Goal: Task Accomplishment & Management: Use online tool/utility

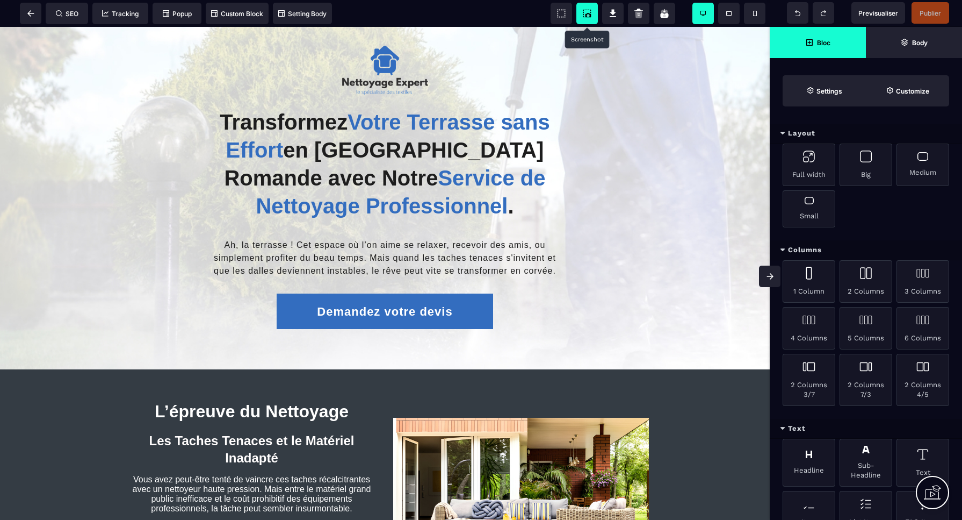
click at [589, 15] on icon at bounding box center [587, 13] width 11 height 11
click at [33, 16] on icon at bounding box center [30, 13] width 7 height 6
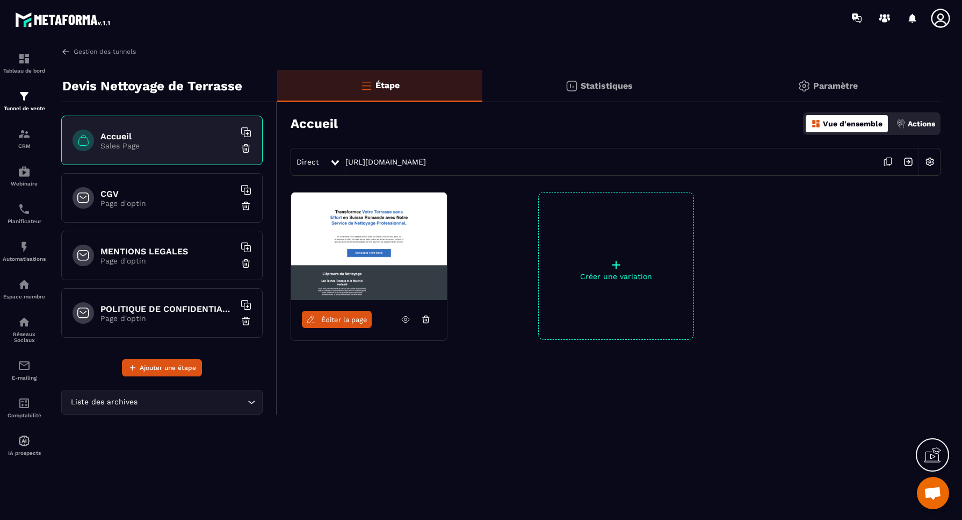
click at [934, 162] on img at bounding box center [930, 162] width 20 height 20
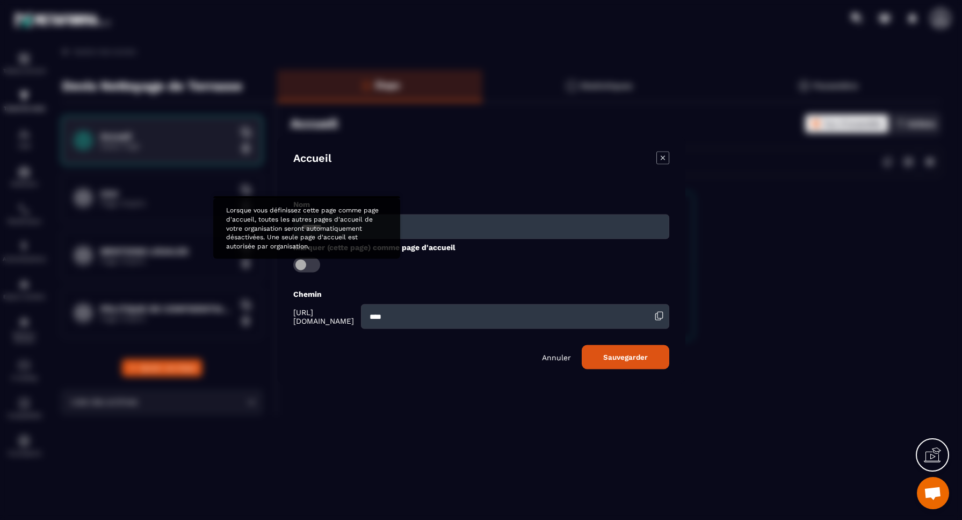
click at [306, 262] on span "Modal window" at bounding box center [306, 264] width 27 height 15
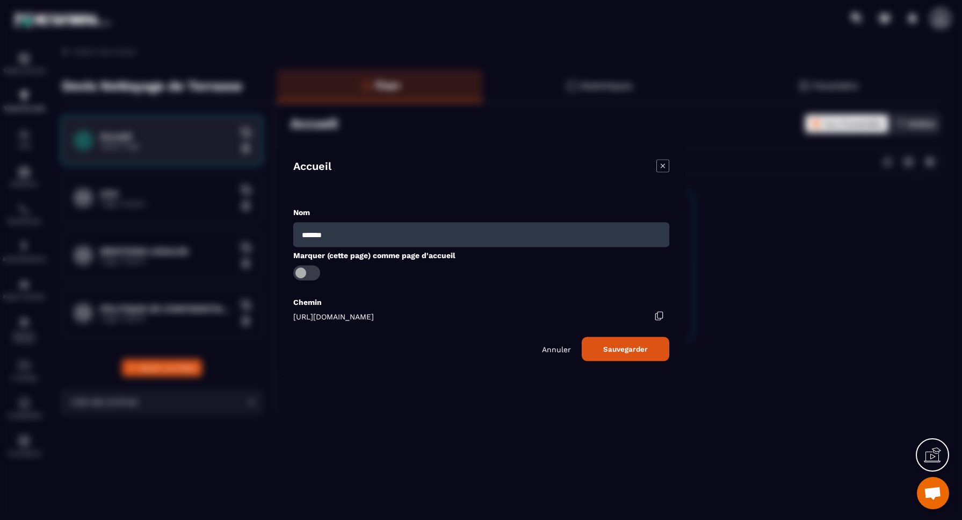
click at [629, 348] on button "Sauvegarder" at bounding box center [626, 348] width 88 height 24
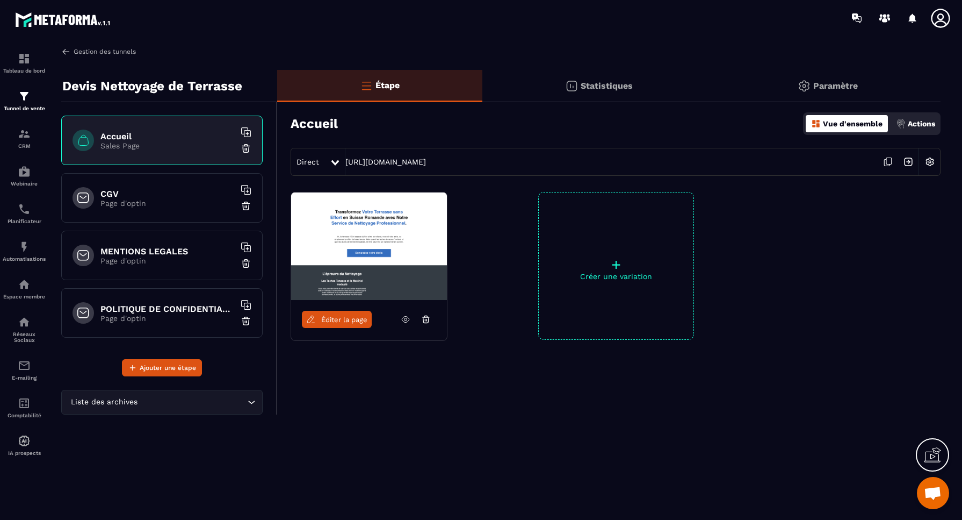
click at [79, 51] on link "Gestion des tunnels" at bounding box center [98, 52] width 75 height 10
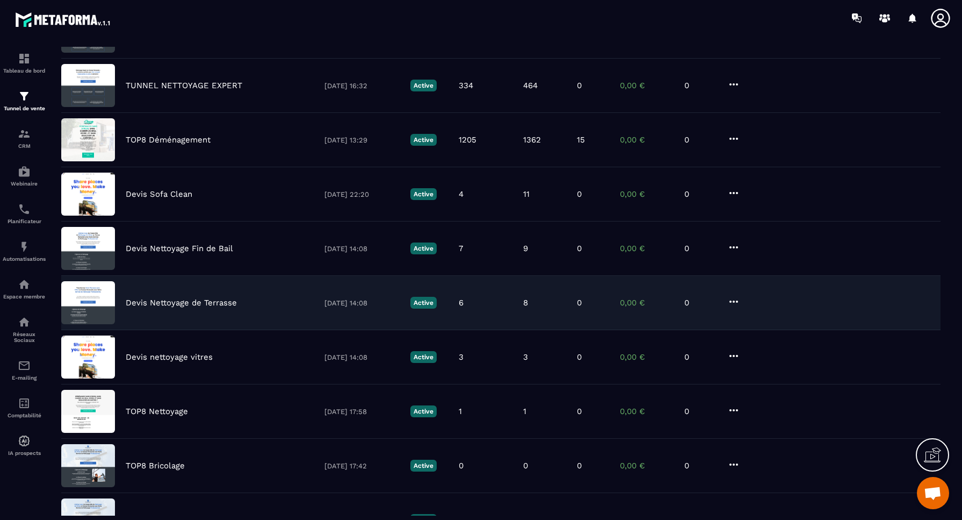
scroll to position [166, 0]
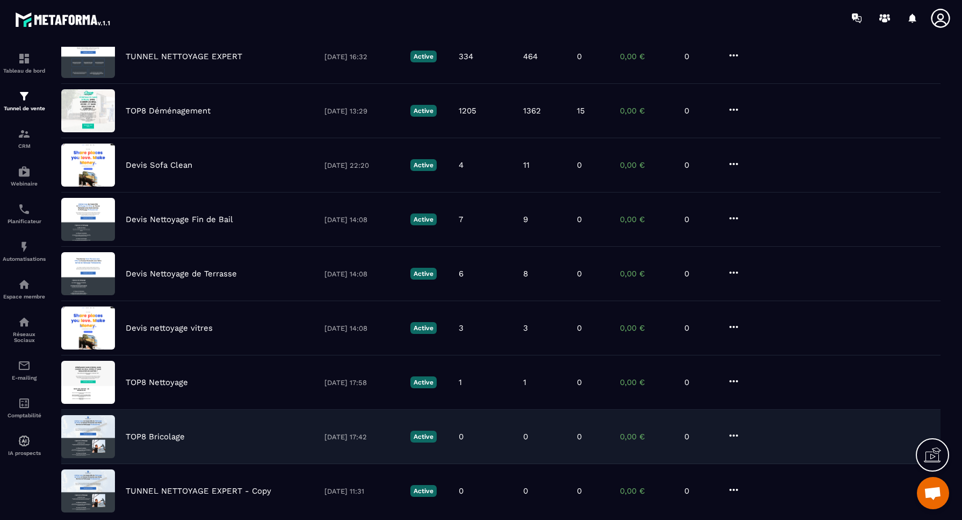
click at [168, 436] on p "TOP8 Bricolage" at bounding box center [155, 437] width 59 height 10
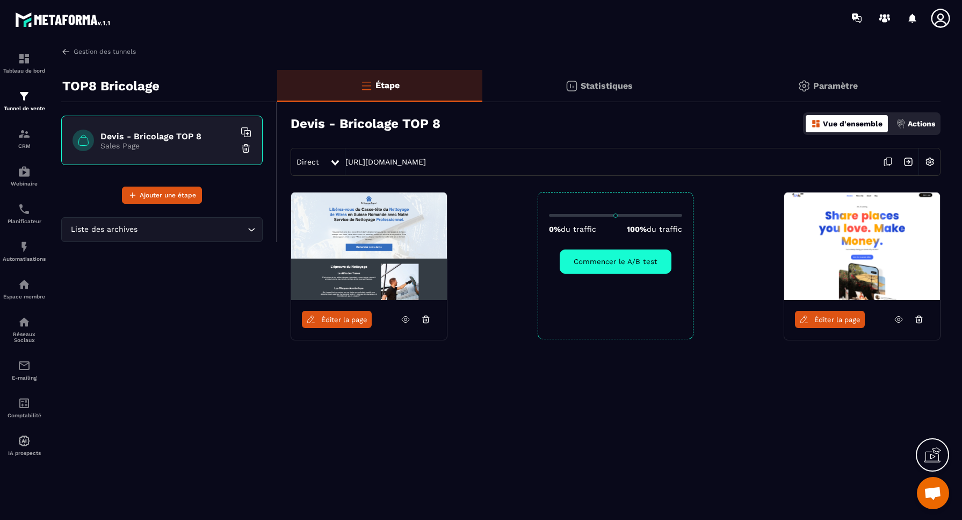
click at [346, 321] on span "Éditer la page" at bounding box center [344, 319] width 46 height 8
